Goal: Information Seeking & Learning: Learn about a topic

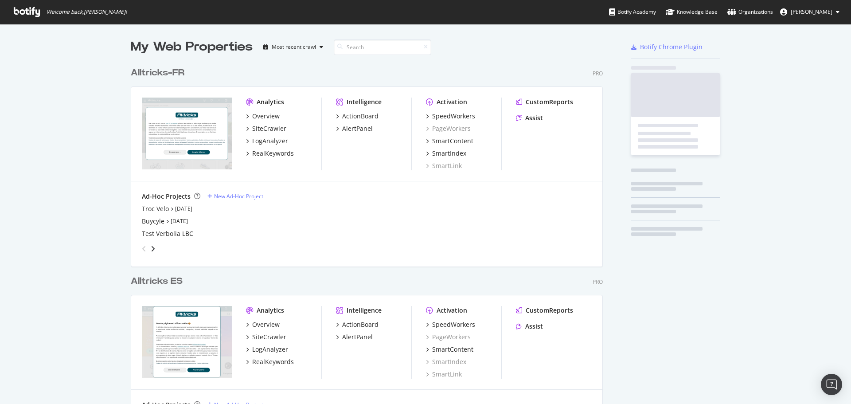
scroll to position [987, 472]
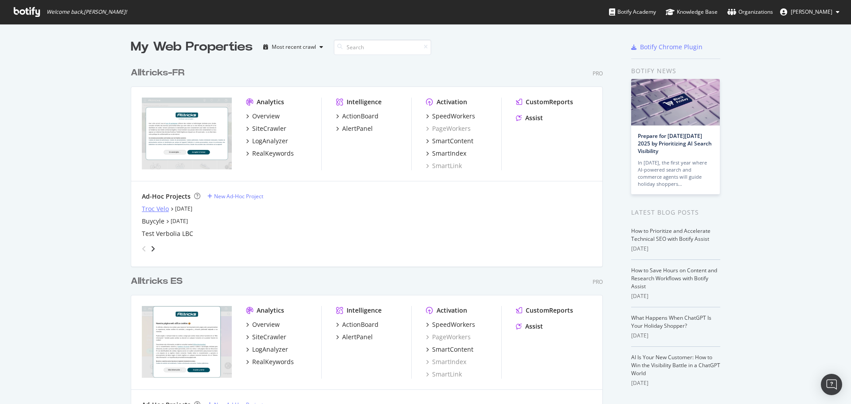
click at [153, 208] on div "Troc Velo" at bounding box center [155, 208] width 27 height 9
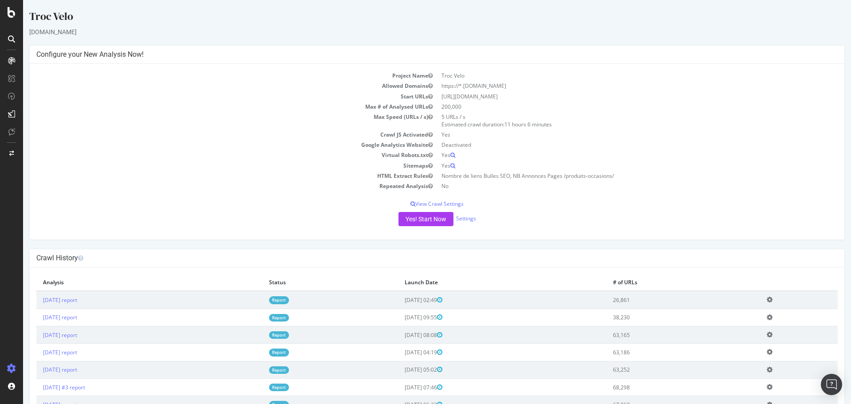
click at [79, 305] on td "[DATE] report" at bounding box center [149, 300] width 226 height 18
click at [77, 296] on link "[DATE] report" at bounding box center [60, 300] width 34 height 8
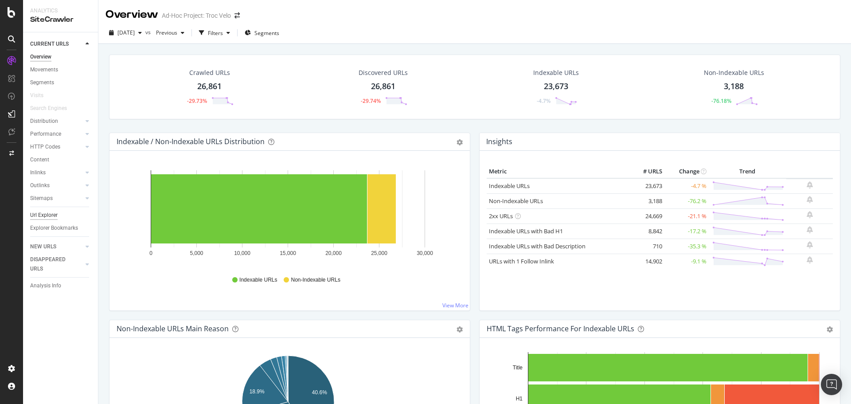
click at [47, 213] on div "Url Explorer" at bounding box center [43, 214] width 27 height 9
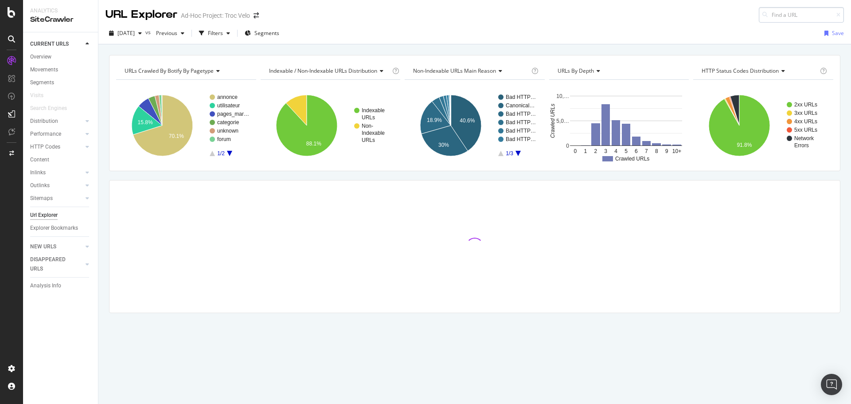
click at [774, 11] on input at bounding box center [800, 15] width 85 height 16
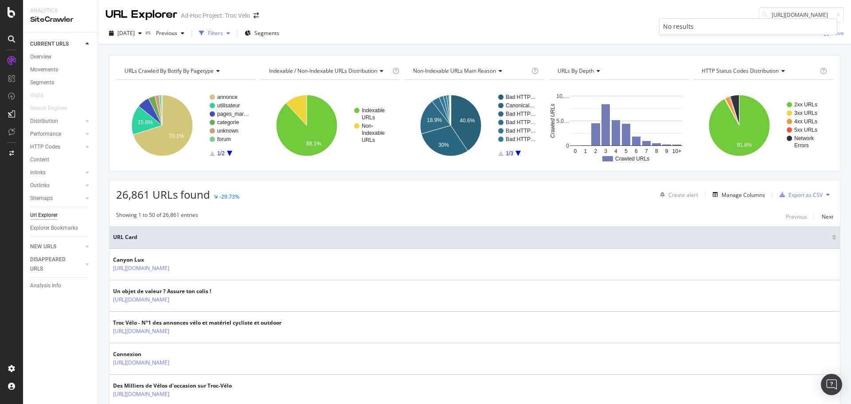
type input "[URL][DOMAIN_NAME]"
click at [233, 28] on div "Filters" at bounding box center [214, 33] width 38 height 13
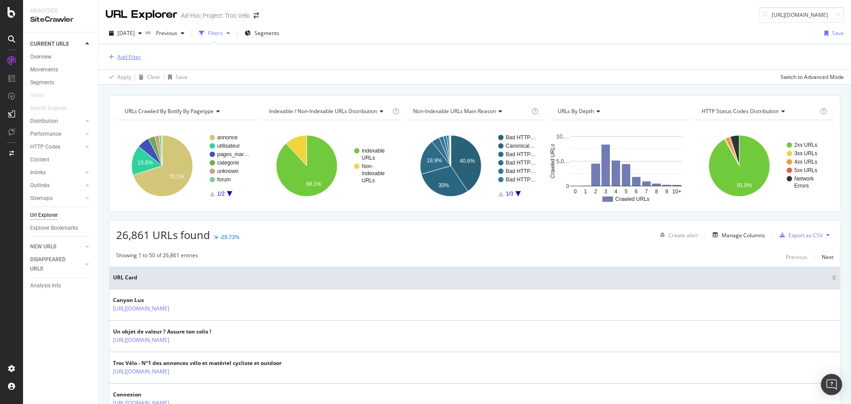
click at [131, 58] on div "Add Filter" at bounding box center [128, 57] width 23 height 8
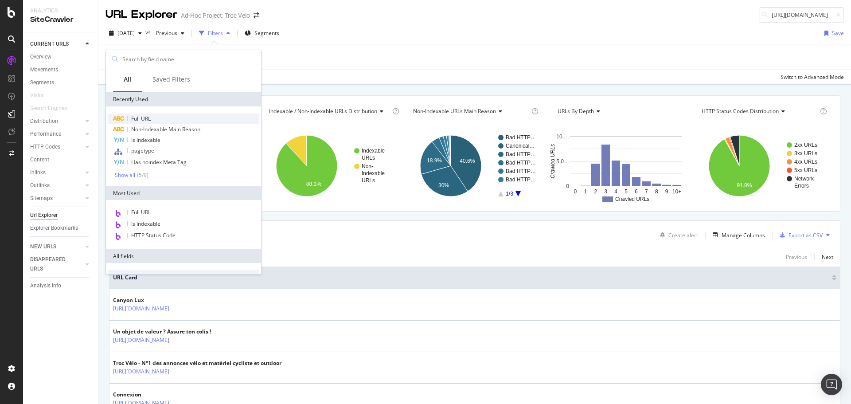
click at [140, 116] on span "Full URL" at bounding box center [140, 119] width 19 height 8
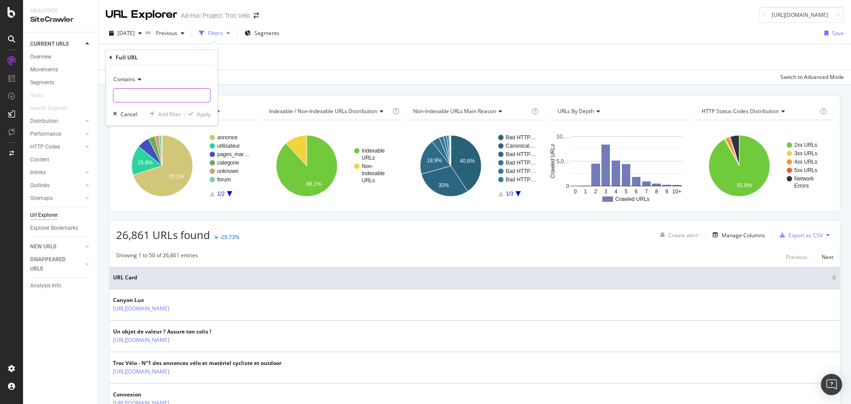
click at [143, 97] on input "text" at bounding box center [161, 95] width 97 height 14
type input "?p="
click at [204, 116] on div "Apply" at bounding box center [204, 114] width 14 height 8
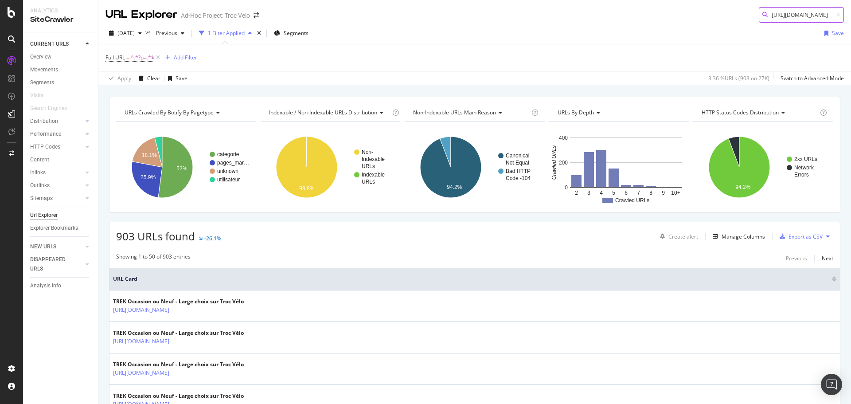
click at [779, 14] on input "[URL][DOMAIN_NAME]" at bounding box center [800, 15] width 85 height 16
paste input
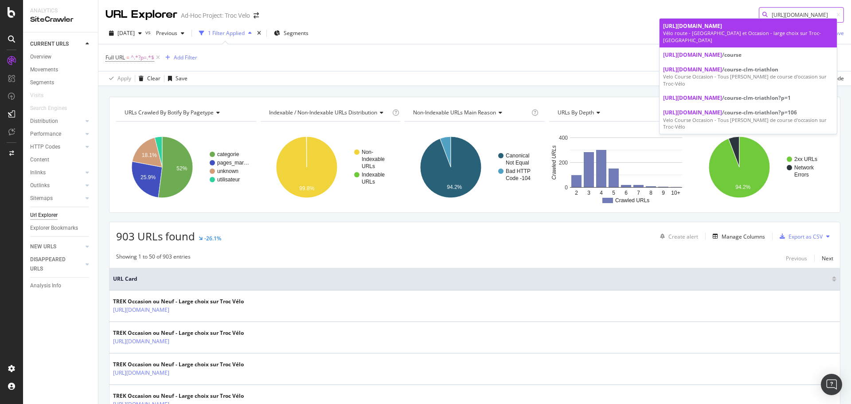
type input "[URL][DOMAIN_NAME]"
click at [724, 30] on div "[URL][DOMAIN_NAME]" at bounding box center [748, 26] width 170 height 8
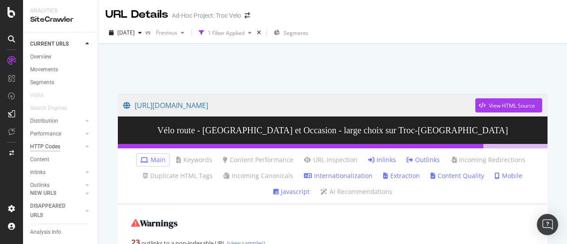
scroll to position [62, 0]
click at [45, 158] on div "Url Explorer" at bounding box center [43, 162] width 27 height 9
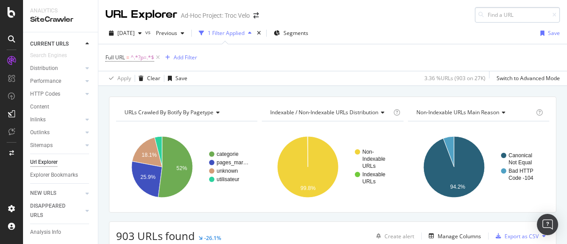
click at [497, 17] on input at bounding box center [517, 15] width 85 height 16
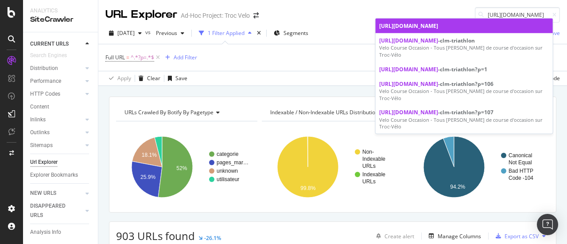
type input "[URL][DOMAIN_NAME]"
click at [478, 30] on div "[URL][DOMAIN_NAME]" at bounding box center [464, 26] width 170 height 8
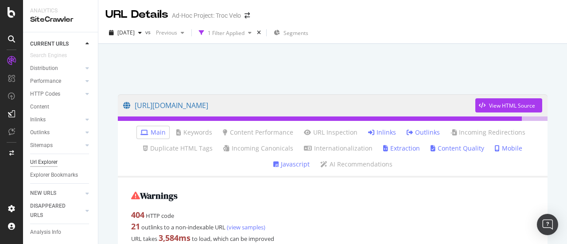
click at [46, 158] on div "Url Explorer" at bounding box center [43, 162] width 27 height 9
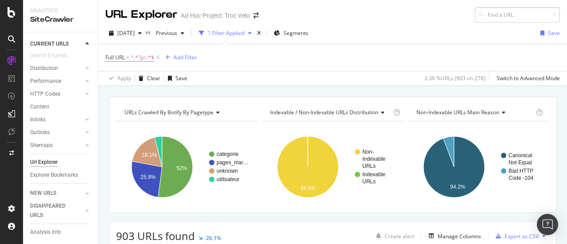
click at [502, 16] on input at bounding box center [517, 15] width 85 height 16
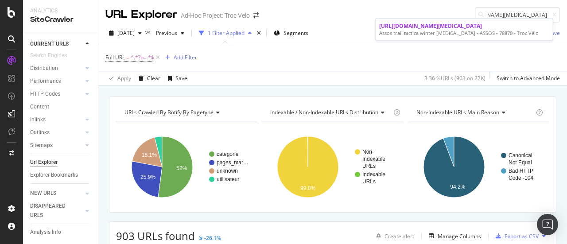
type input "[URL][DOMAIN_NAME][MEDICAL_DATA]"
click at [482, 30] on div "[URL][DOMAIN_NAME][MEDICAL_DATA]" at bounding box center [464, 26] width 170 height 8
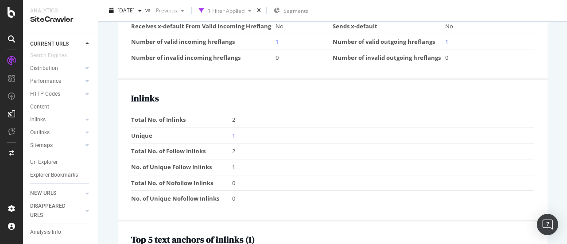
scroll to position [899, 0]
click at [232, 131] on link "1" at bounding box center [233, 135] width 3 height 8
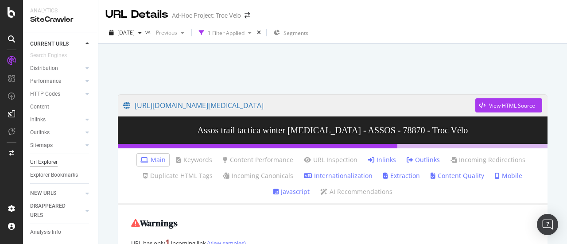
click at [46, 158] on div "Url Explorer" at bounding box center [43, 162] width 27 height 9
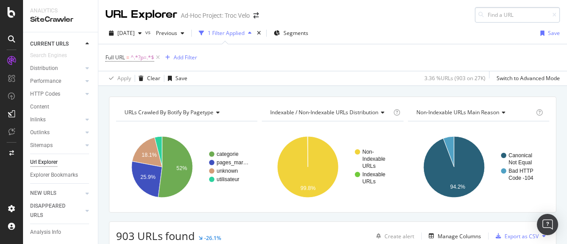
click at [494, 12] on input at bounding box center [517, 15] width 85 height 16
type input "[URL][DOMAIN_NAME]"
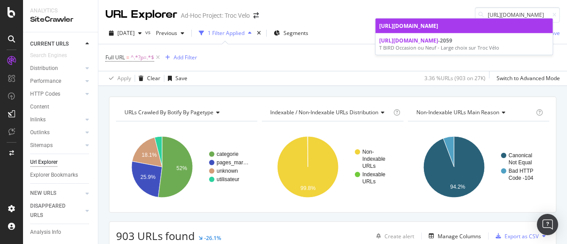
click at [438, 27] on span "[URL][DOMAIN_NAME]" at bounding box center [408, 26] width 59 height 8
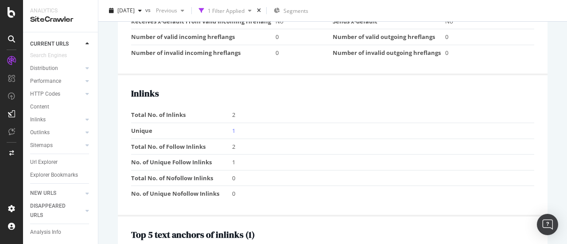
scroll to position [832, 0]
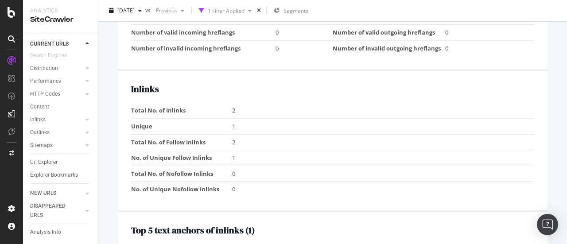
click at [233, 123] on link "1" at bounding box center [233, 126] width 3 height 8
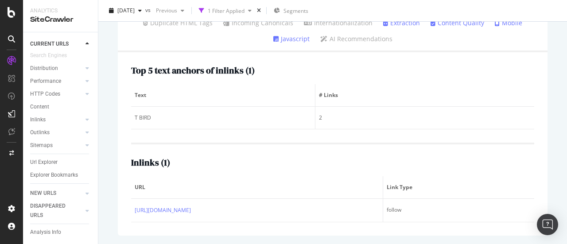
scroll to position [125, 0]
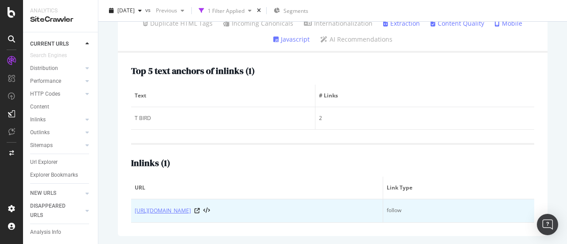
click at [191, 210] on link "[URL][DOMAIN_NAME]" at bounding box center [163, 210] width 56 height 9
